Goal: Find contact information: Find contact information

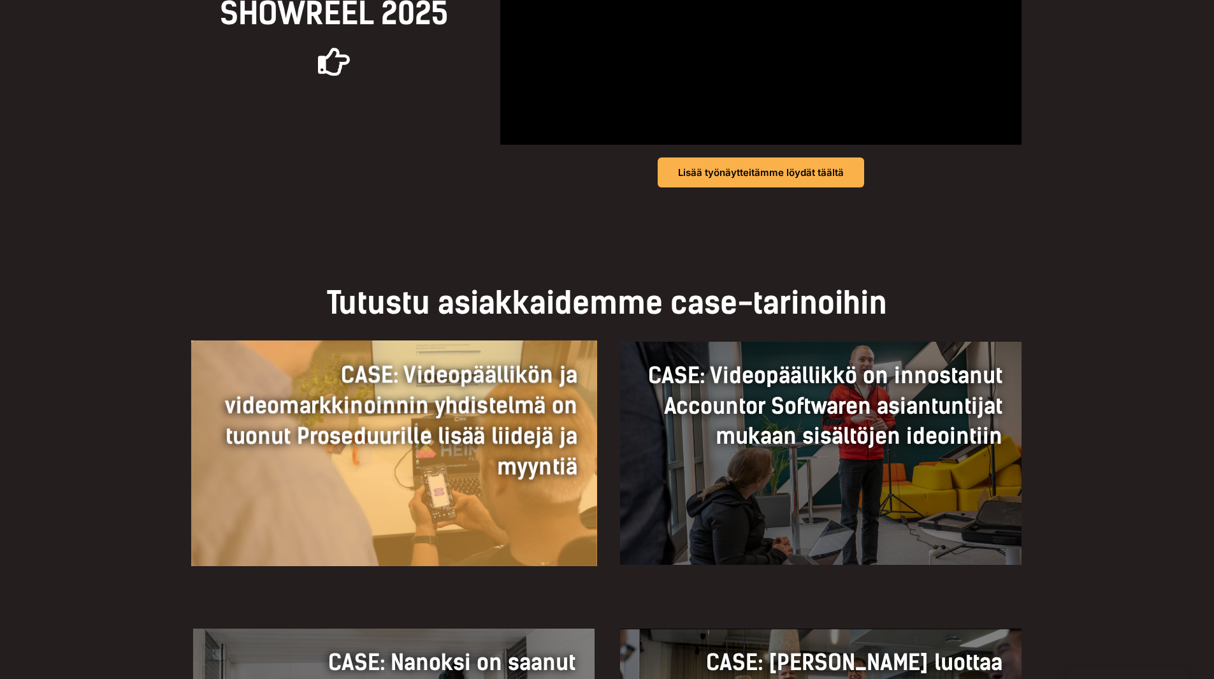
scroll to position [446, 0]
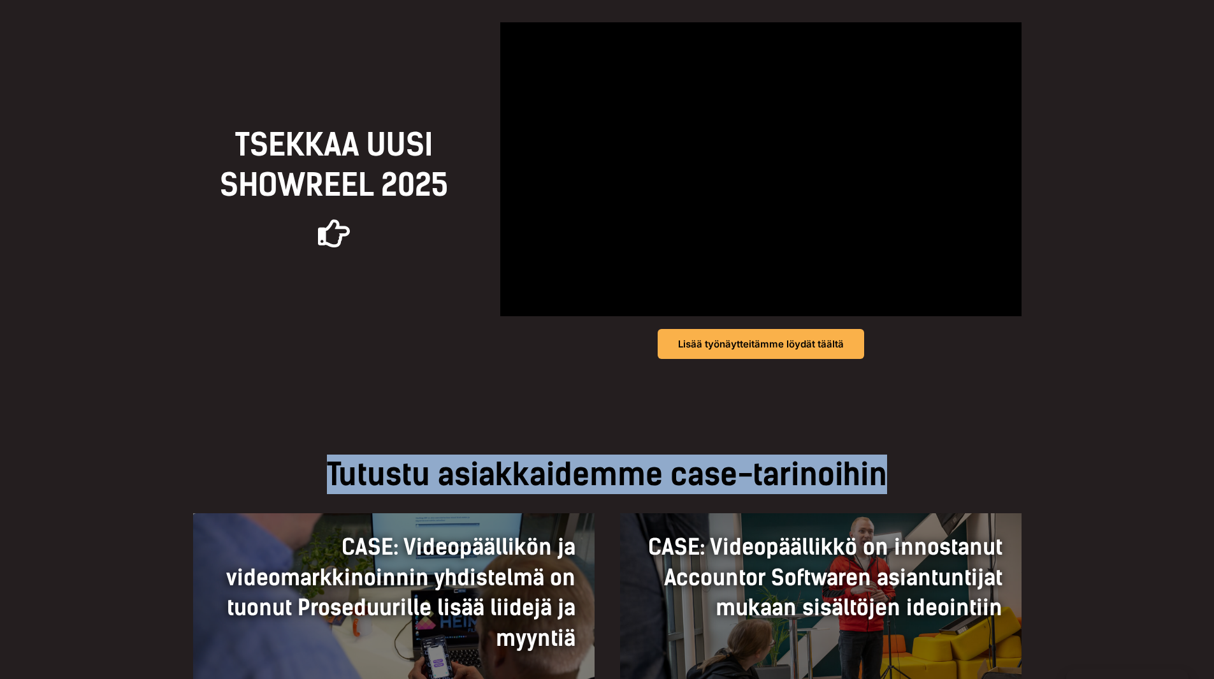
drag, startPoint x: 330, startPoint y: 477, endPoint x: 902, endPoint y: 465, distance: 572.5
click at [902, 465] on h2 "Tutustu asiakkaidemme case-tarinoihin" at bounding box center [607, 474] width 829 height 40
copy h2 "Tutustu asiakkaidemme case-tarinoihin"
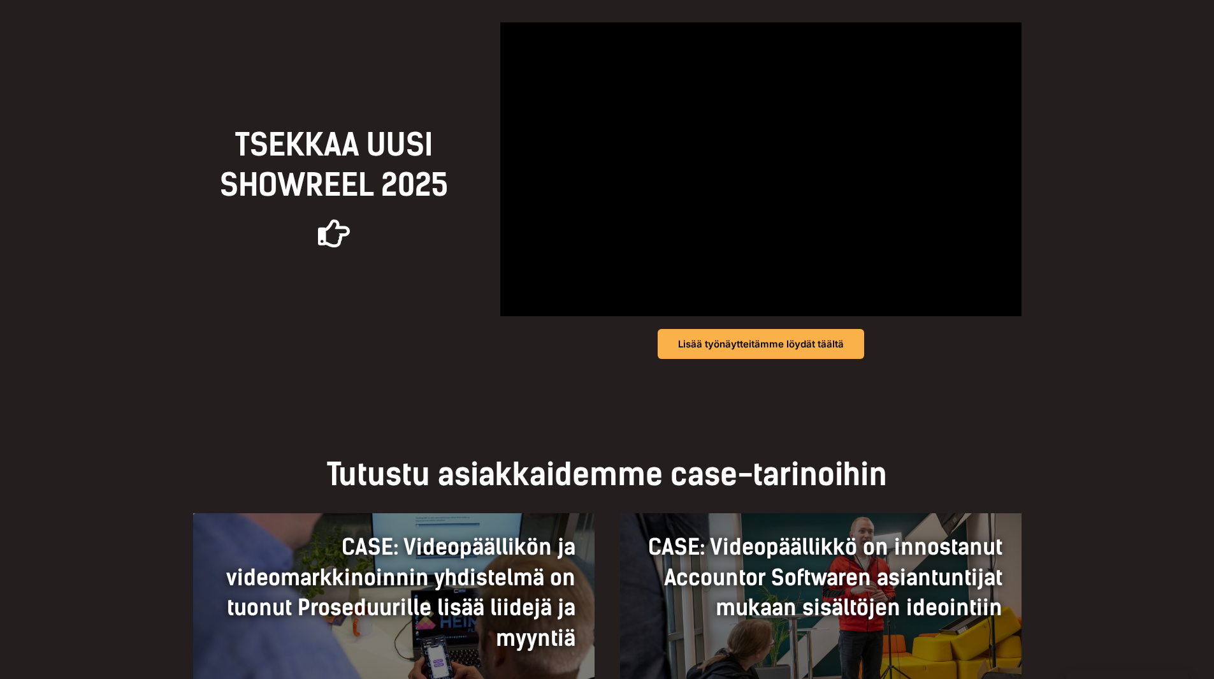
click at [139, 366] on div "TSEKKAA UUSI Showreel 2025 Lisää työnäytteitämme löydät täältä" at bounding box center [607, 190] width 1214 height 463
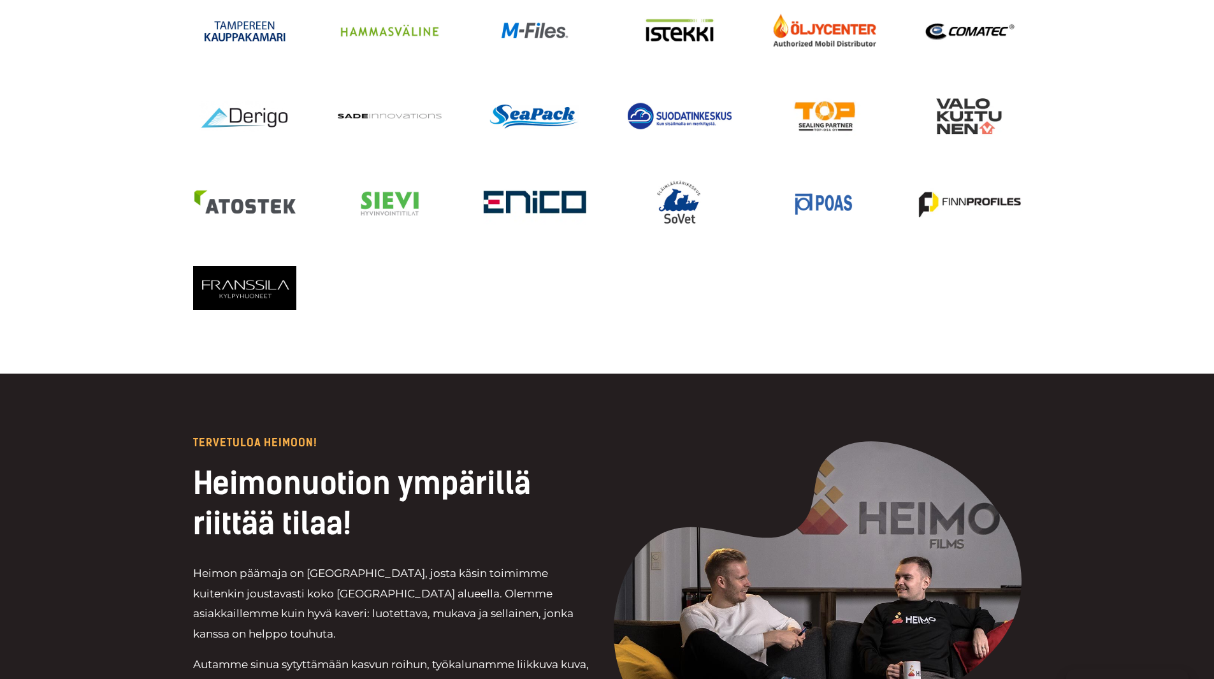
scroll to position [2741, 0]
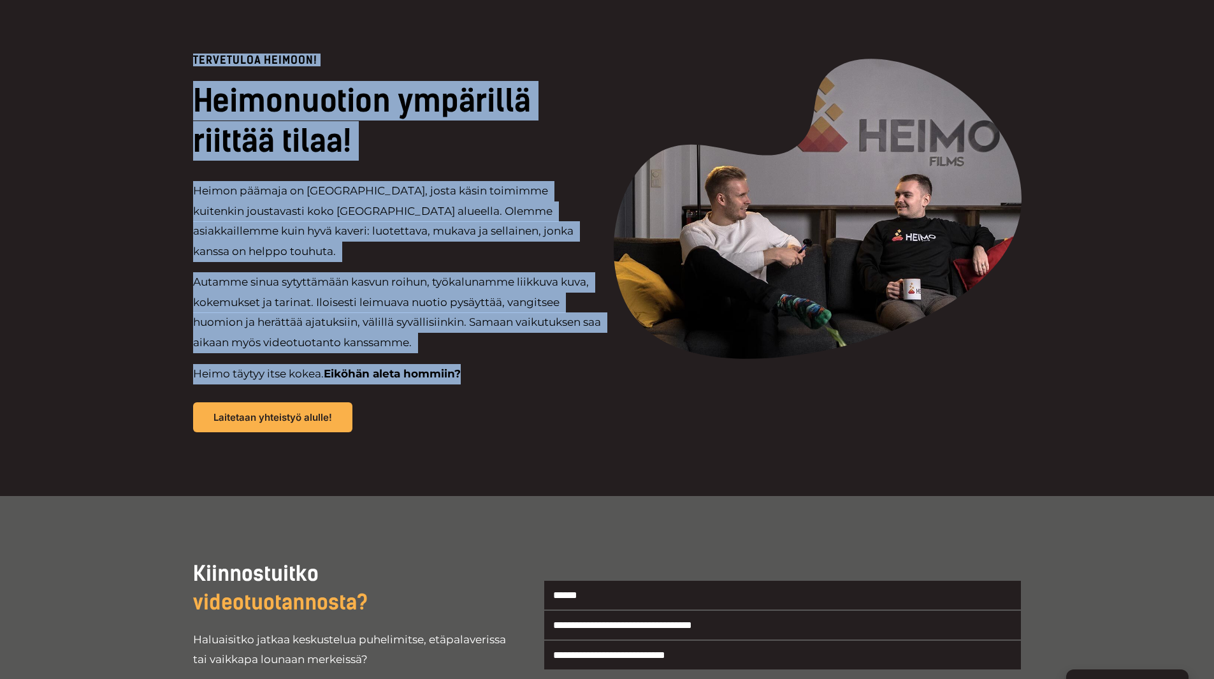
drag, startPoint x: 192, startPoint y: 58, endPoint x: 469, endPoint y: 353, distance: 404.5
click at [469, 353] on div "Tervetuloa Heimoon! Heimonuotion ympärillä riittää tilaa! Heimon päämaja on Tam…" at bounding box center [397, 243] width 408 height 377
copy div "Tervetuloa Heimoon! Heimonuotion ympärillä riittää tilaa! Heimon päämaja on Tam…"
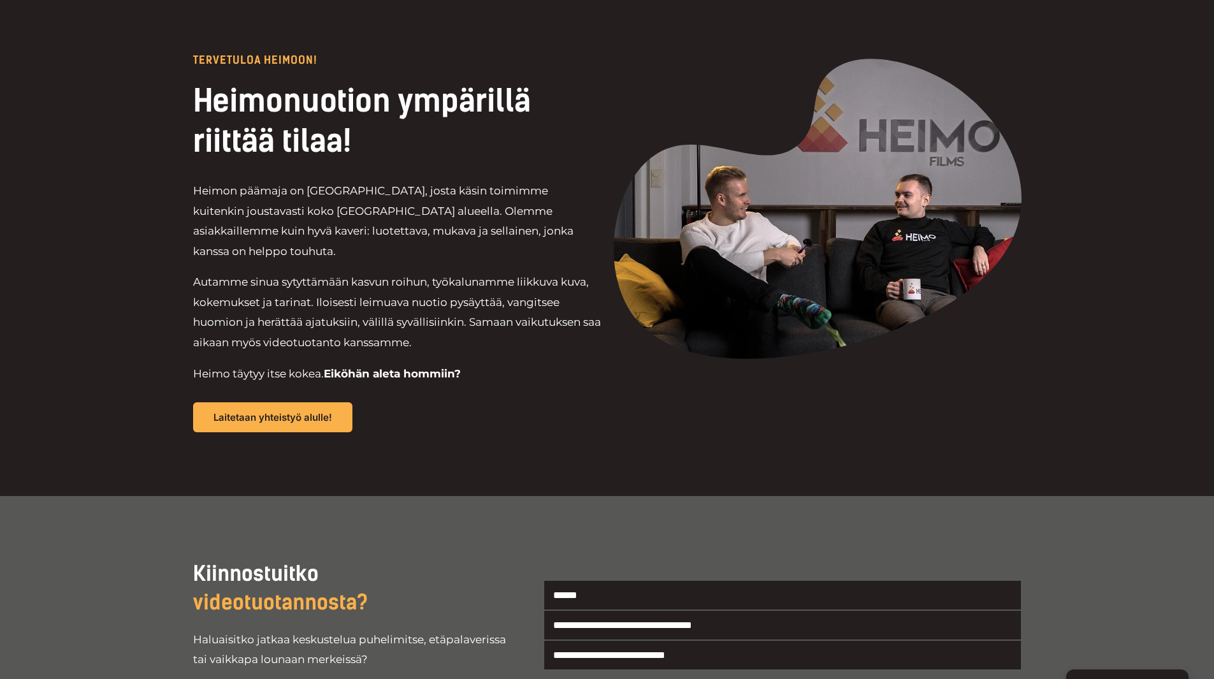
click at [446, 430] on div "Tervetuloa Heimoon! Heimonuotion ympärillä riittää tilaa! Heimon päämaja on Tam…" at bounding box center [607, 243] width 829 height 505
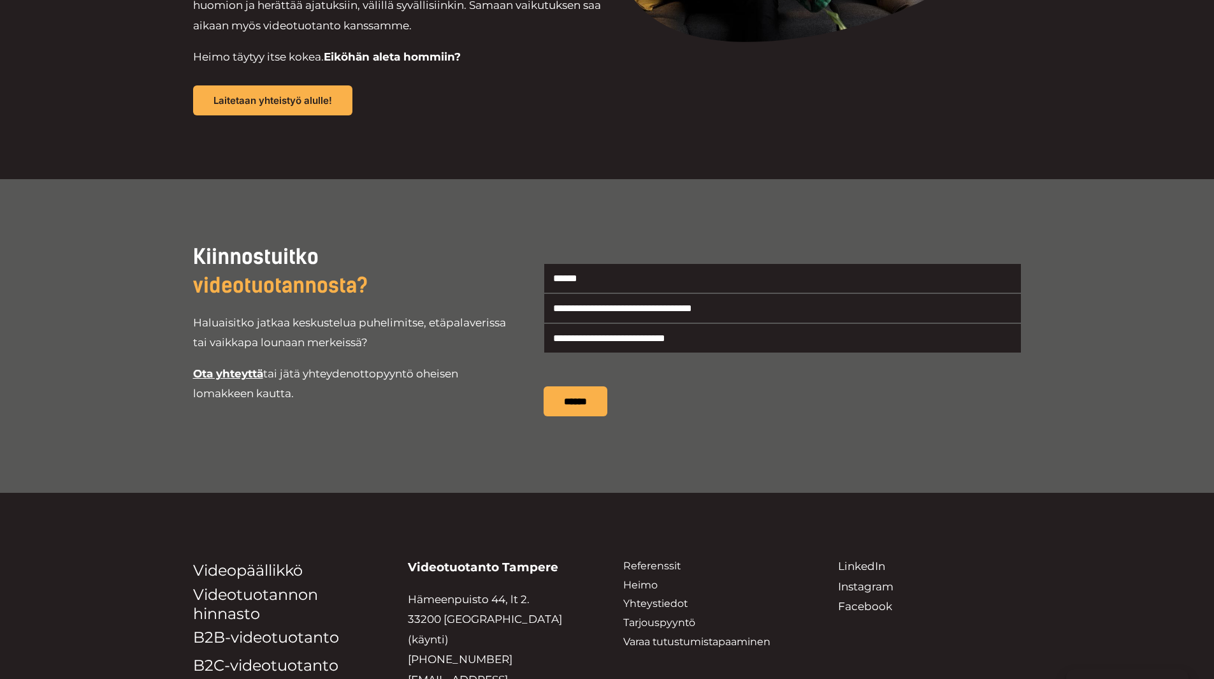
scroll to position [3060, 0]
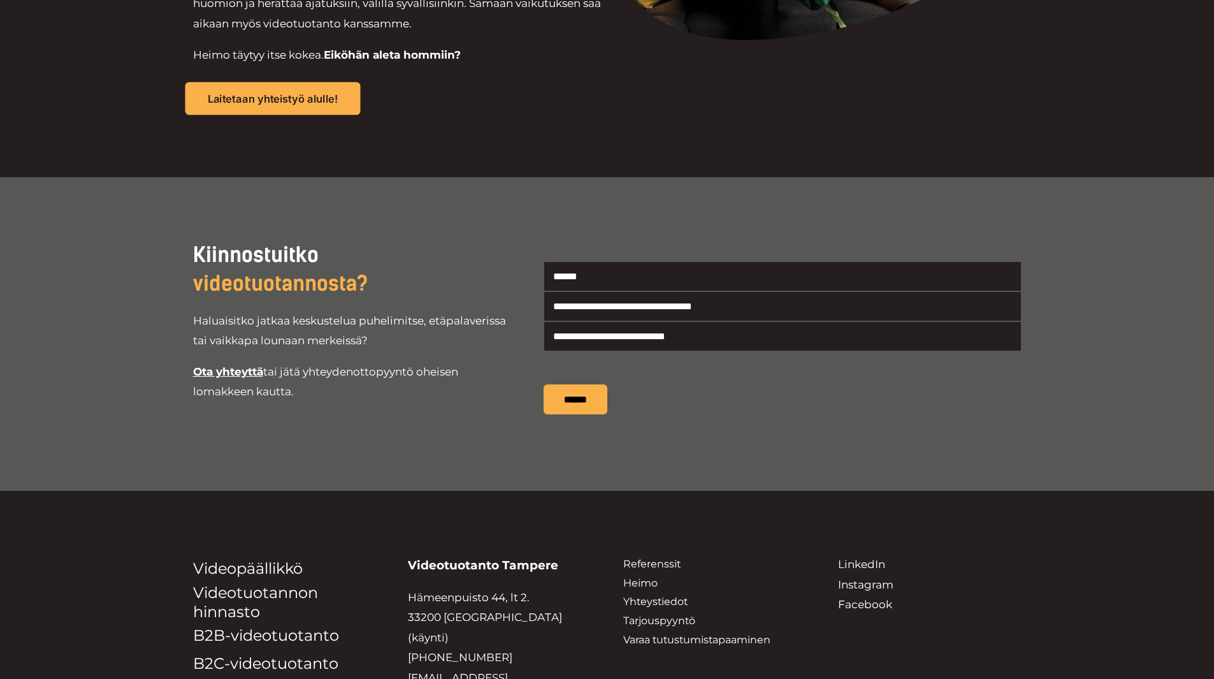
click at [263, 93] on span "Laitetaan yhteistyö alulle!" at bounding box center [272, 98] width 131 height 11
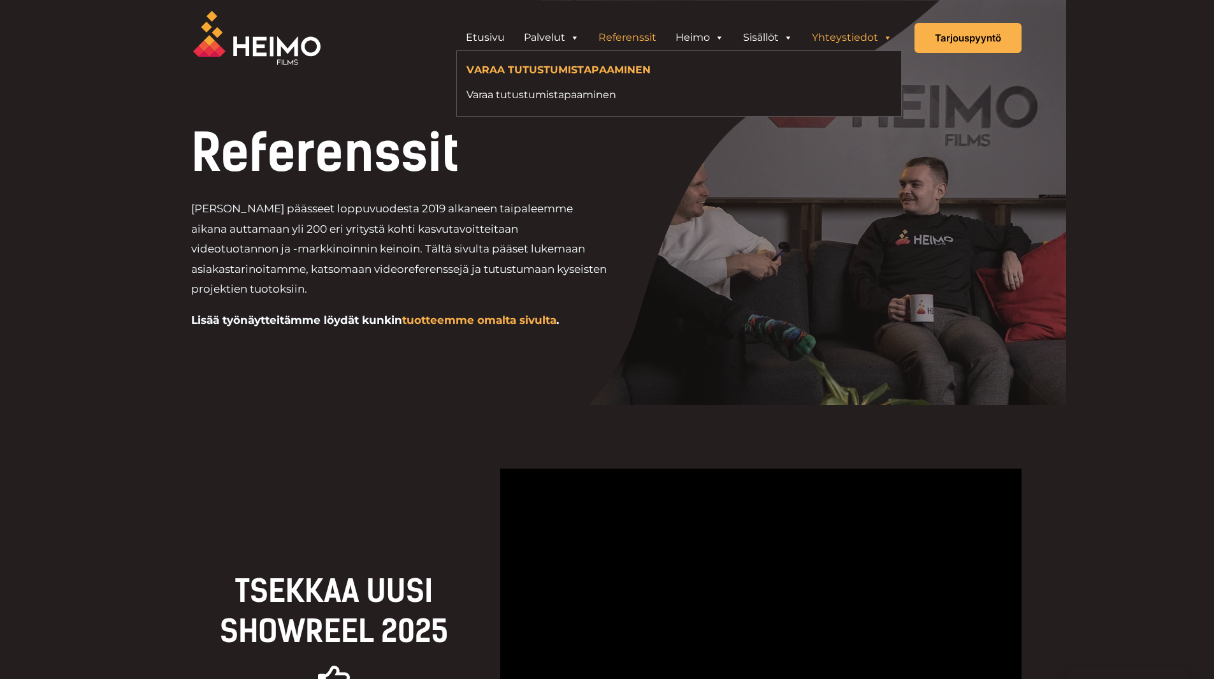
click at [870, 41] on link "Yhteystiedot" at bounding box center [852, 37] width 99 height 25
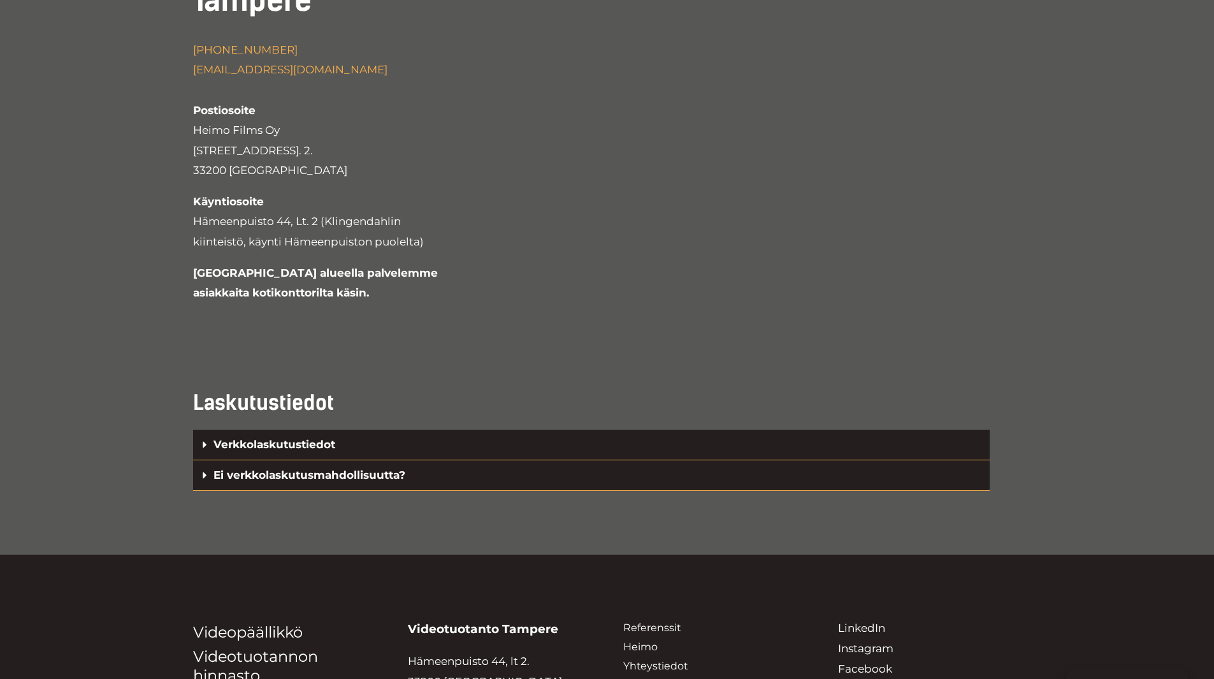
scroll to position [2948, 0]
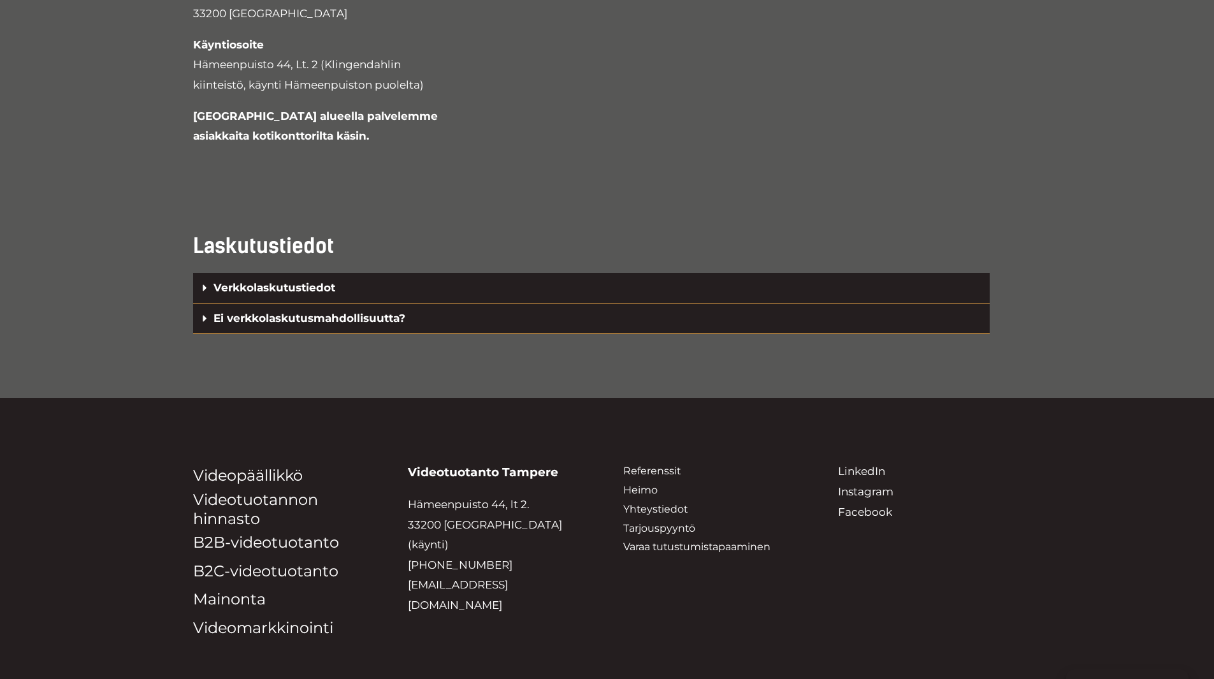
click at [201, 313] on icon at bounding box center [205, 318] width 11 height 11
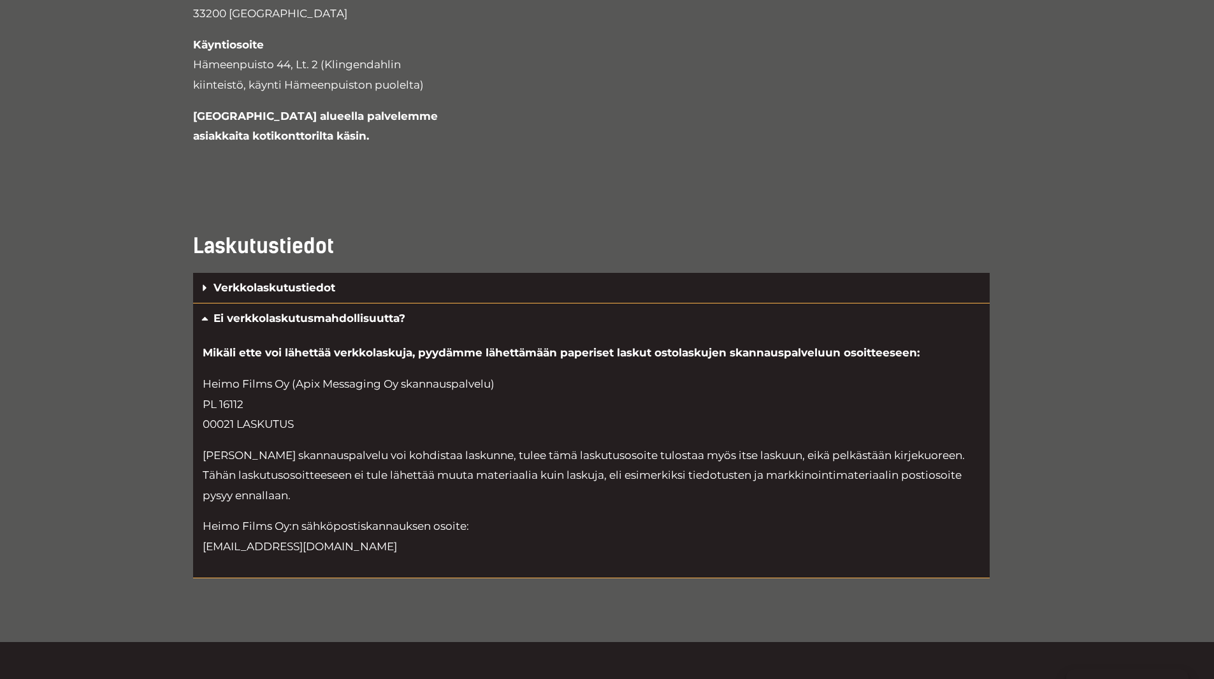
click at [205, 313] on icon at bounding box center [205, 318] width 11 height 11
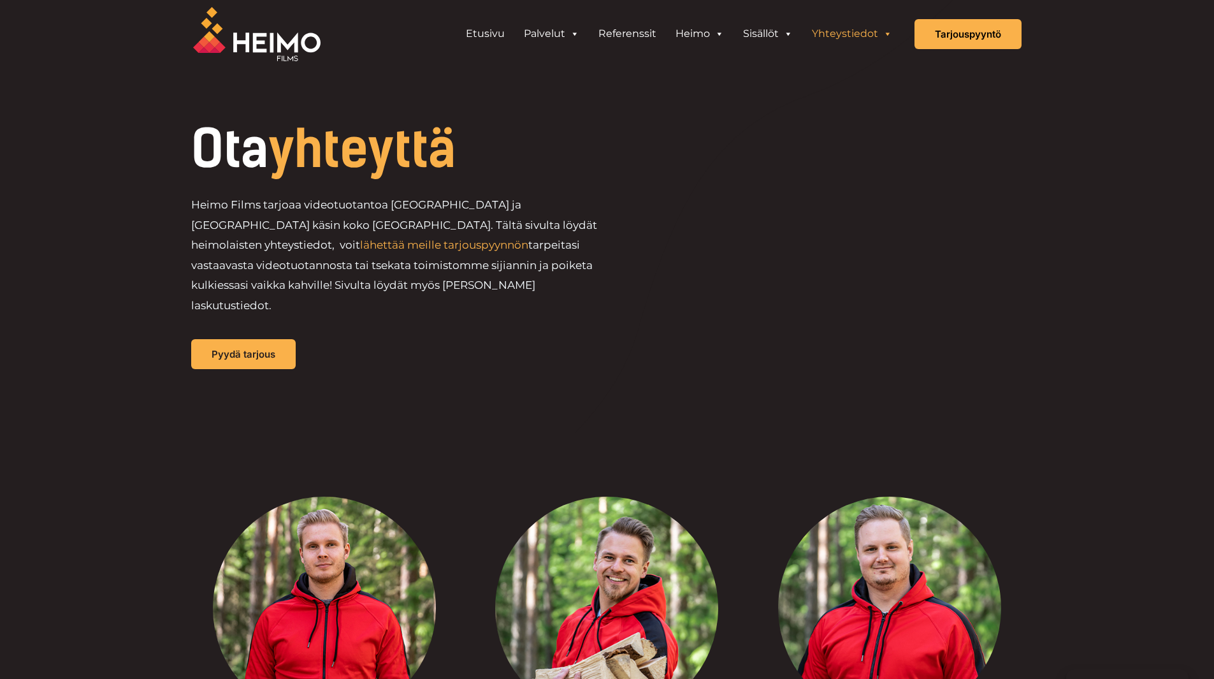
scroll to position [0, 0]
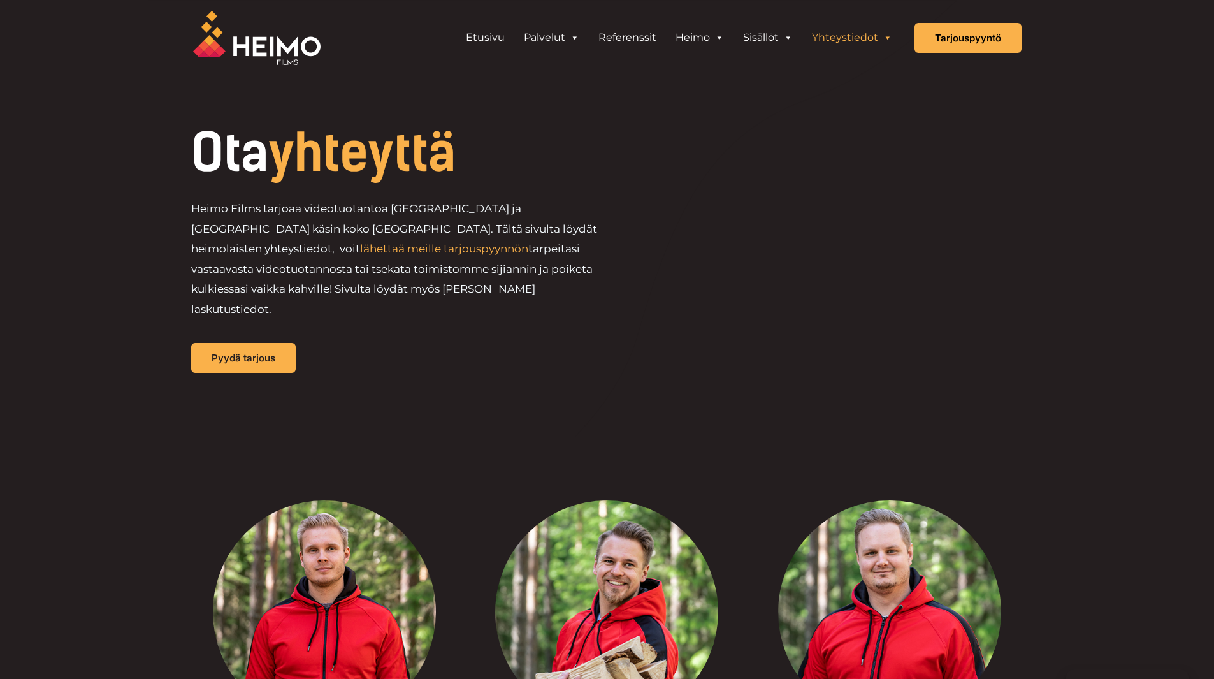
drag, startPoint x: 197, startPoint y: 151, endPoint x: 484, endPoint y: 150, distance: 287.5
click at [484, 150] on h1 "Ota yhteyttä" at bounding box center [442, 152] width 503 height 51
click at [521, 173] on h1 "Ota yhteyttä" at bounding box center [442, 152] width 503 height 51
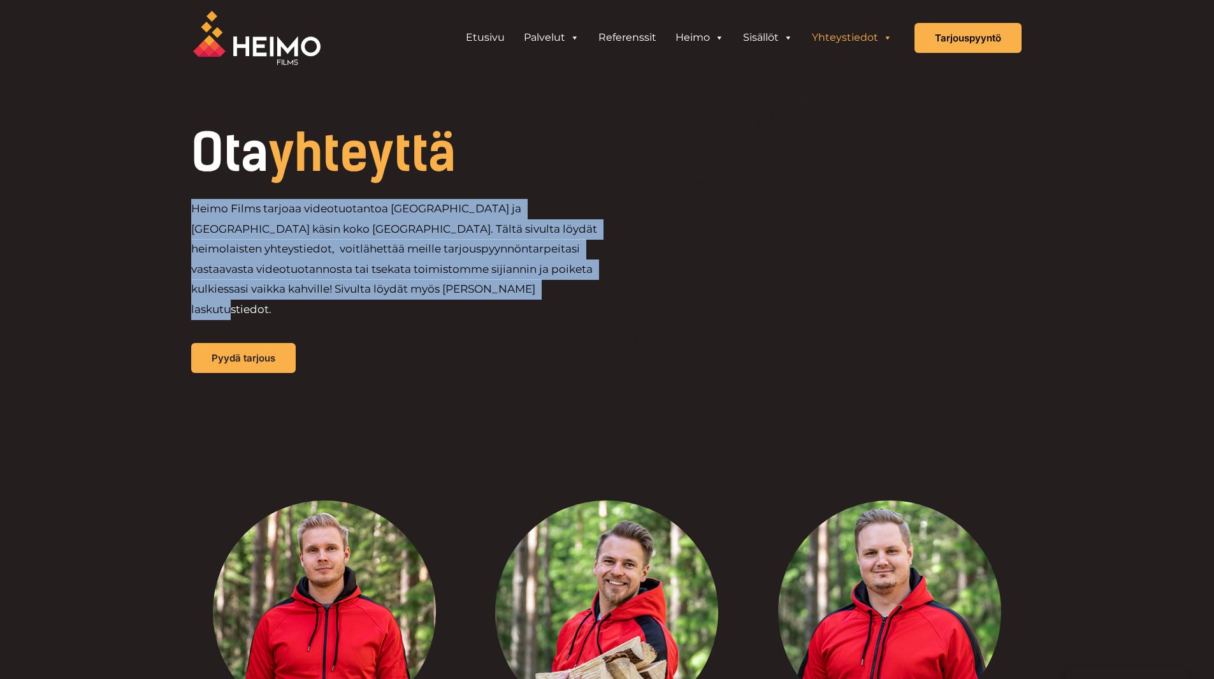
drag, startPoint x: 192, startPoint y: 206, endPoint x: 341, endPoint y: 292, distance: 172.2
click at [341, 292] on p "Heimo Films tarjoaa videotuotantoa [GEOGRAPHIC_DATA] ja [GEOGRAPHIC_DATA] käsin…" at bounding box center [399, 259] width 416 height 120
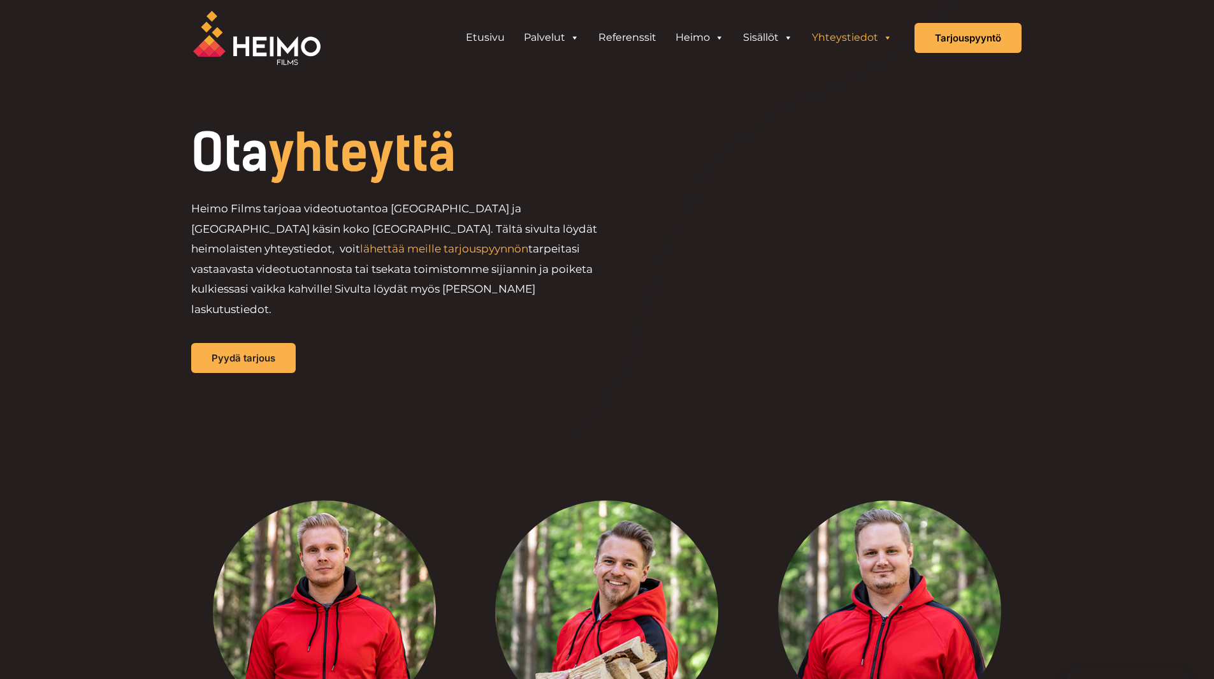
click at [356, 288] on p "Heimo Films tarjoaa videotuotantoa [GEOGRAPHIC_DATA] ja [GEOGRAPHIC_DATA] käsin…" at bounding box center [399, 259] width 416 height 120
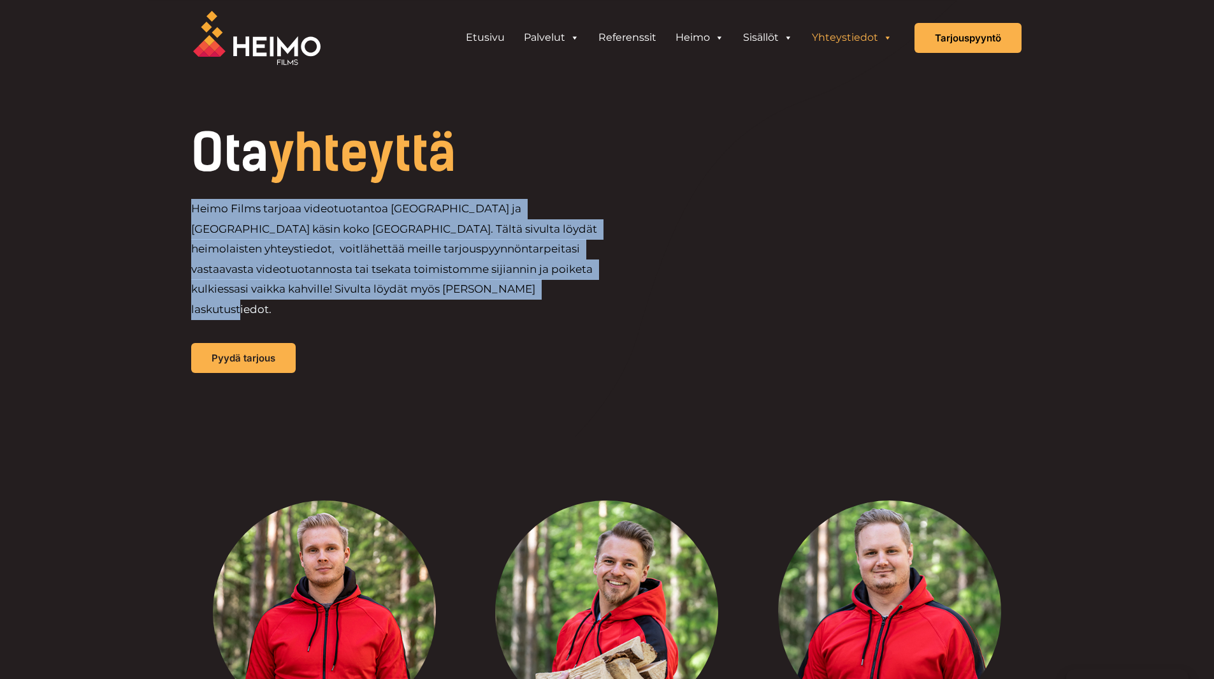
drag, startPoint x: 354, startPoint y: 289, endPoint x: 189, endPoint y: 210, distance: 182.8
click at [189, 210] on div "Ota yhteyttä Heimo Films tarjoaa videotuotantoa [GEOGRAPHIC_DATA] ja [GEOGRAPHI…" at bounding box center [607, 249] width 867 height 245
click at [385, 300] on div "Heimo Films tarjoaa videotuotantoa [GEOGRAPHIC_DATA] ja [GEOGRAPHIC_DATA] käsin…" at bounding box center [442, 264] width 503 height 131
drag, startPoint x: 357, startPoint y: 292, endPoint x: 177, endPoint y: 214, distance: 196.4
click at [177, 214] on div "Ota yhteyttä Heimo Films tarjoaa videotuotantoa [GEOGRAPHIC_DATA] ja [GEOGRAPHI…" at bounding box center [607, 249] width 867 height 245
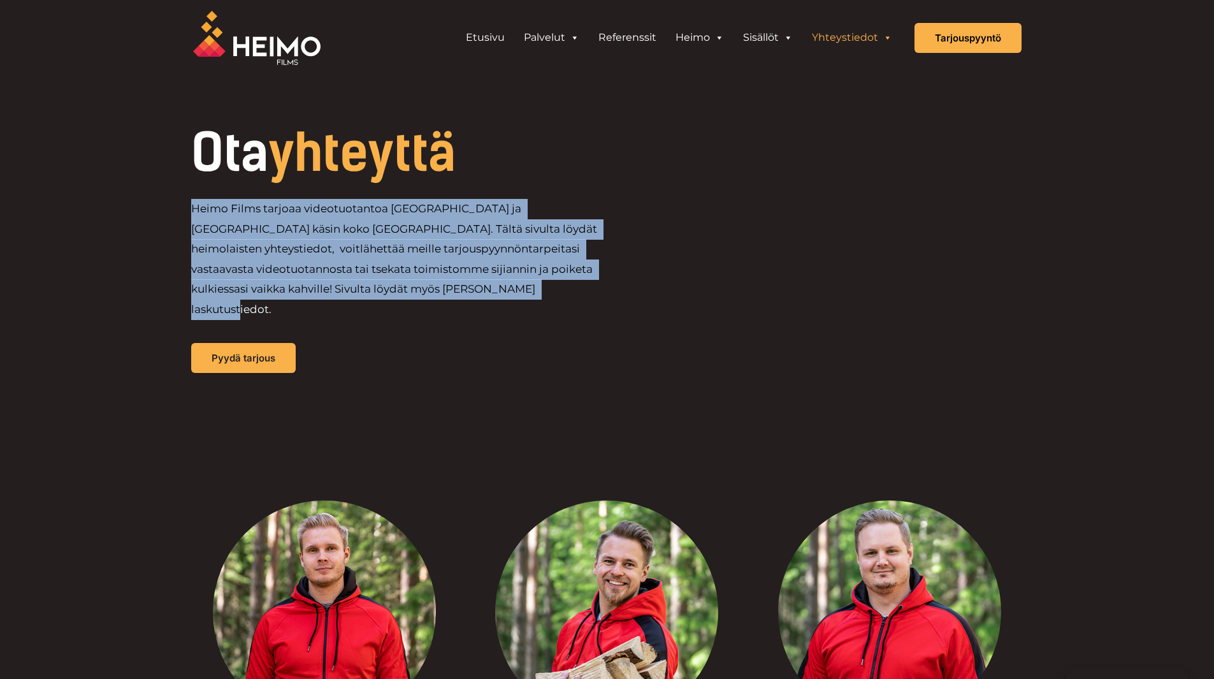
copy p "Heimo Films tarjoaa videotuotantoa [GEOGRAPHIC_DATA] ja [GEOGRAPHIC_DATA] käsin…"
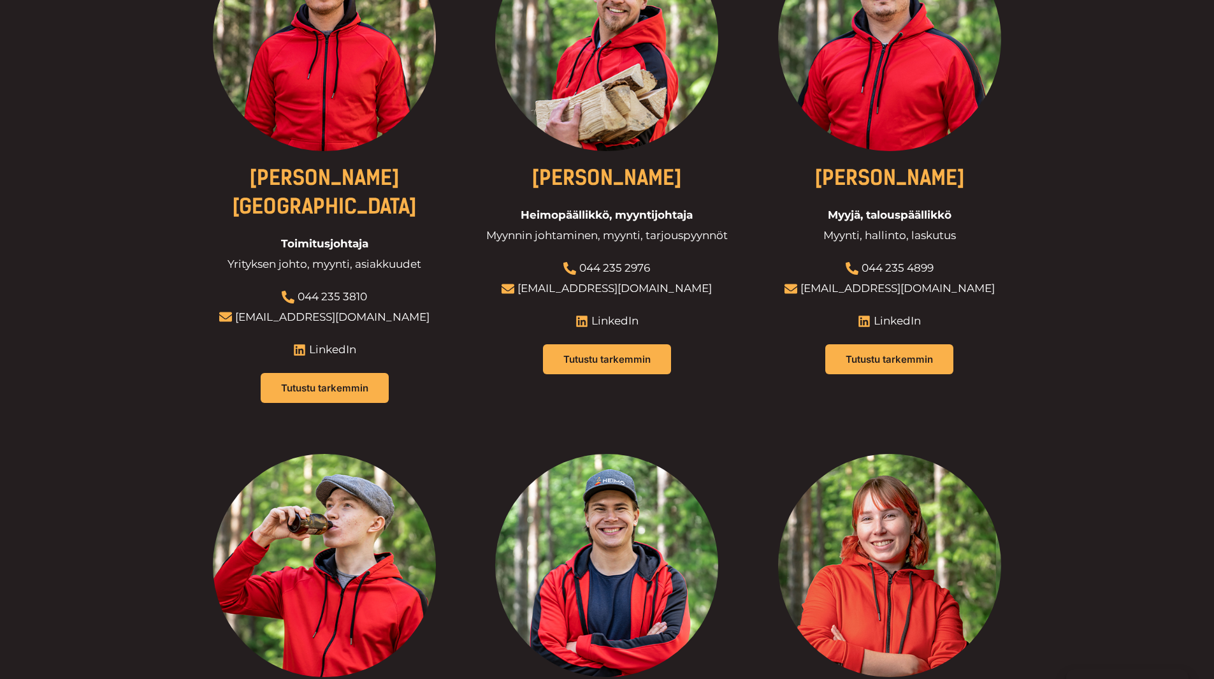
scroll to position [574, 0]
